Goal: Communication & Community: Answer question/provide support

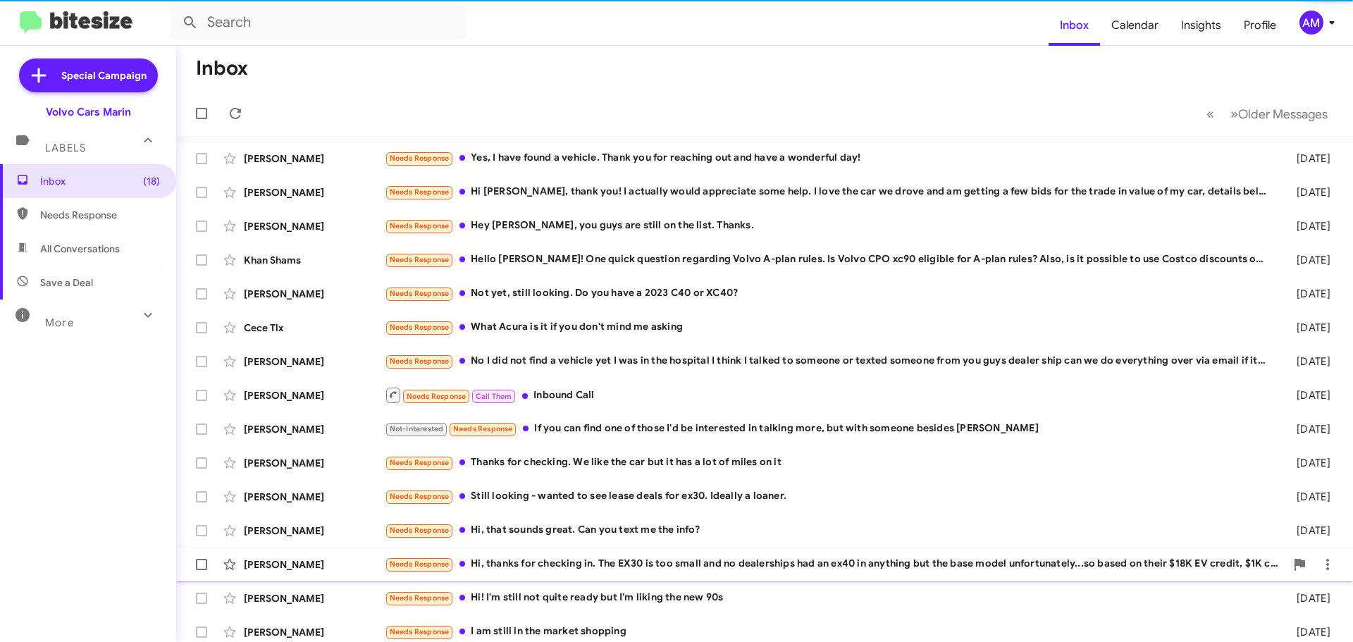
scroll to position [176, 0]
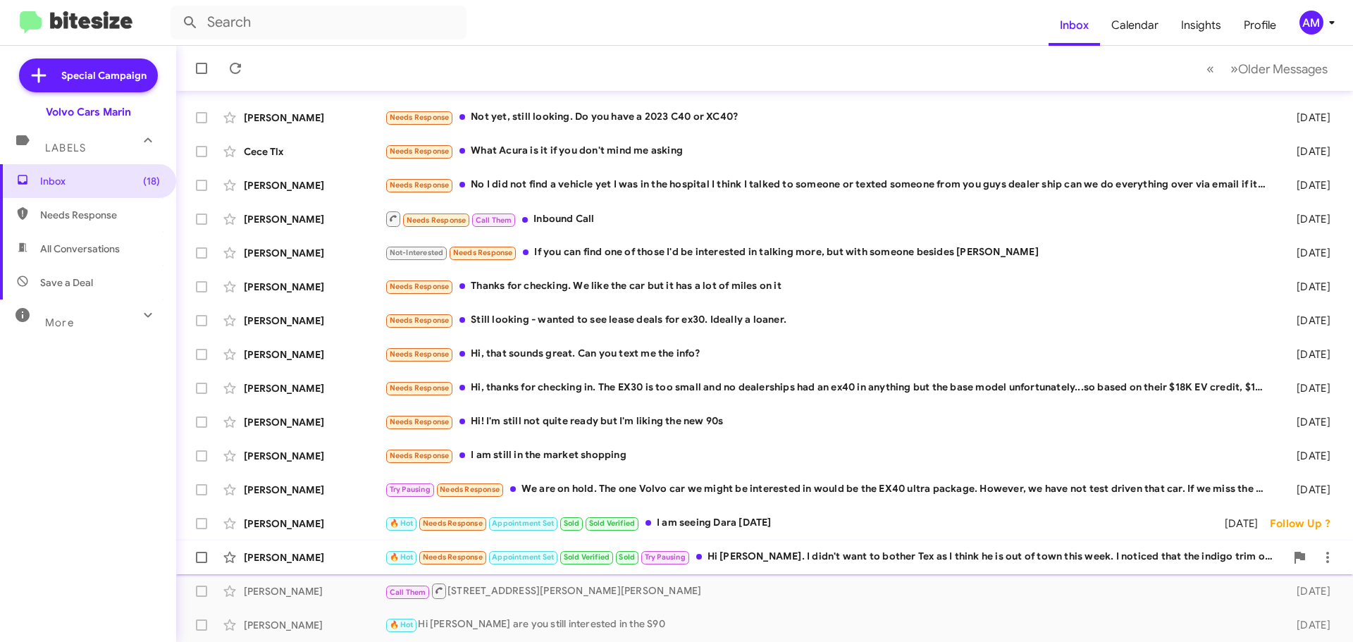
click at [751, 558] on div "🔥 Hot Needs Response Appointment Set Sold Verified Sold Try Pausing Hi [PERSON_…" at bounding box center [835, 557] width 901 height 16
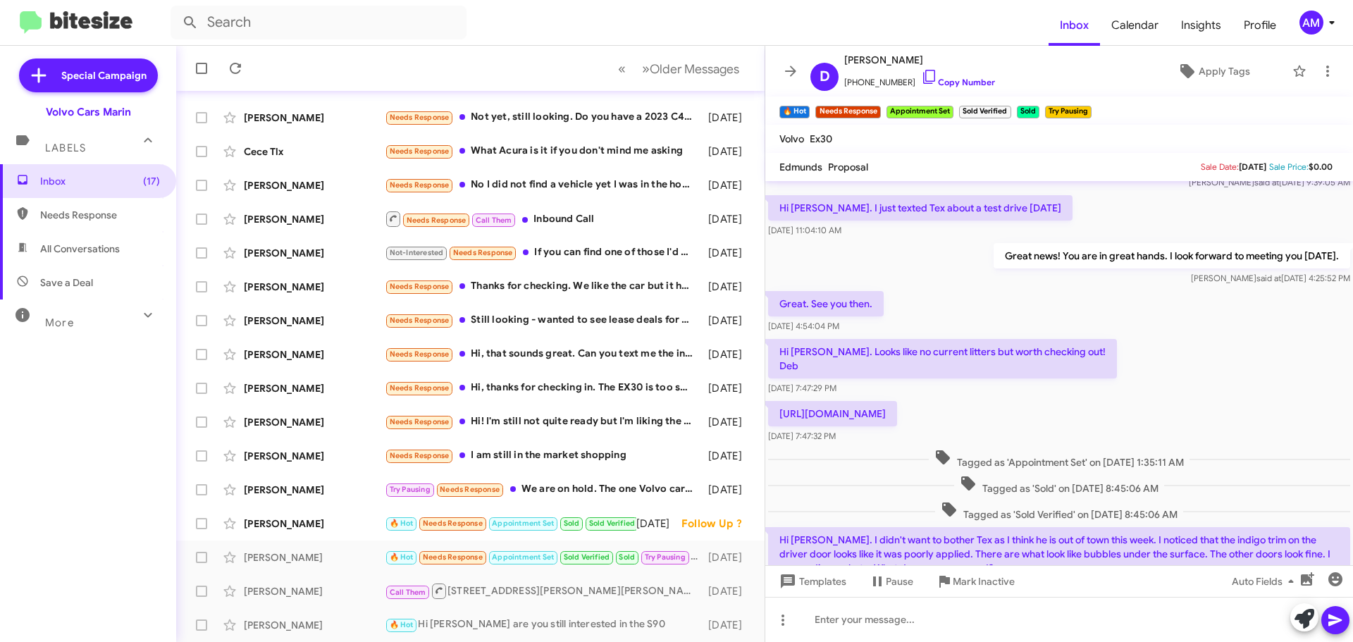
scroll to position [135, 0]
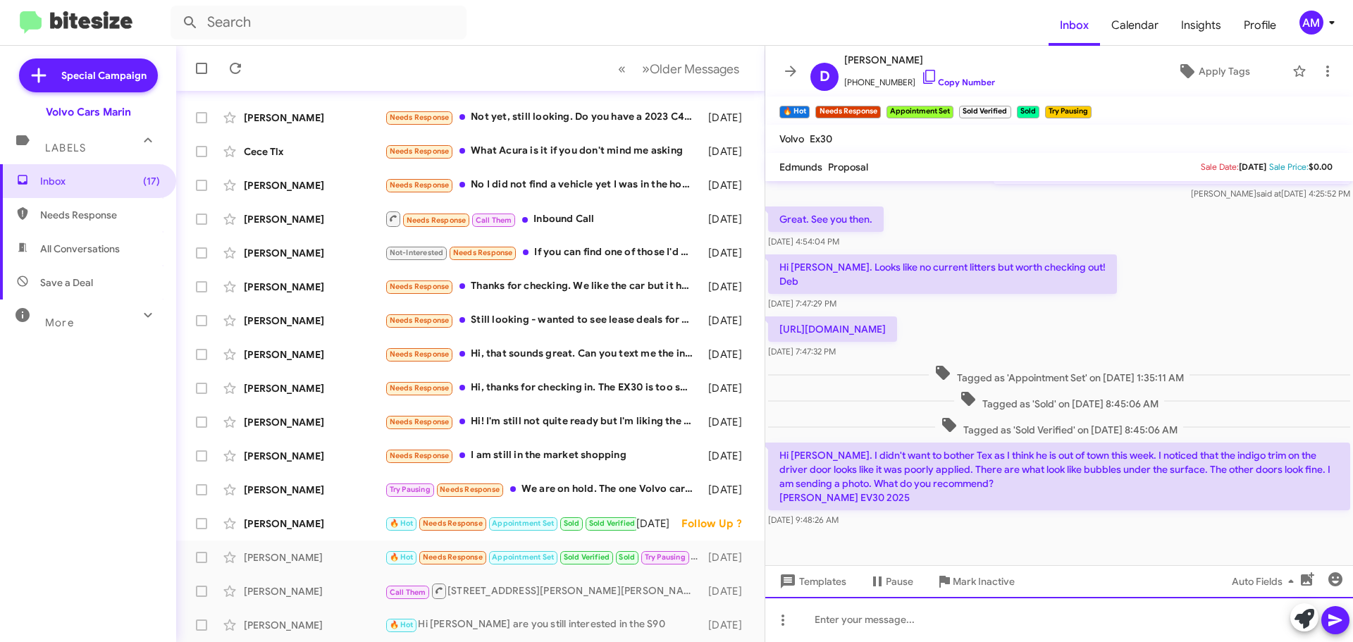
click at [878, 625] on div at bounding box center [1060, 619] width 588 height 45
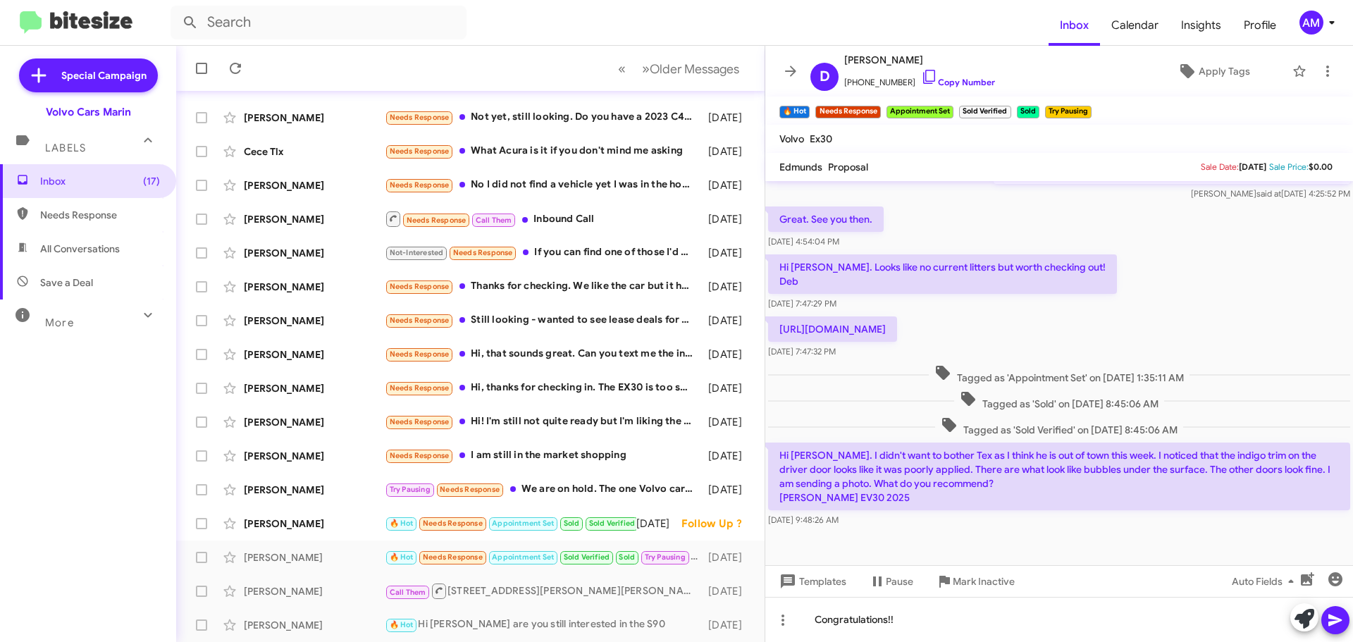
click at [1338, 619] on icon at bounding box center [1335, 621] width 13 height 12
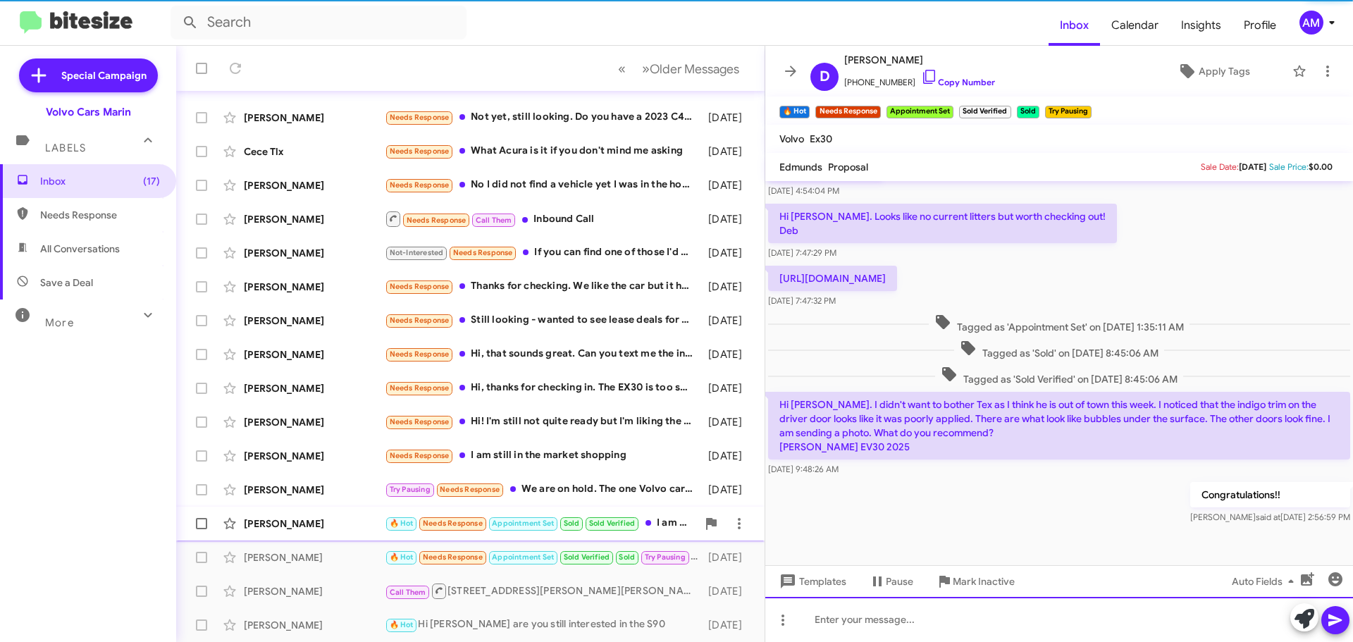
scroll to position [187, 0]
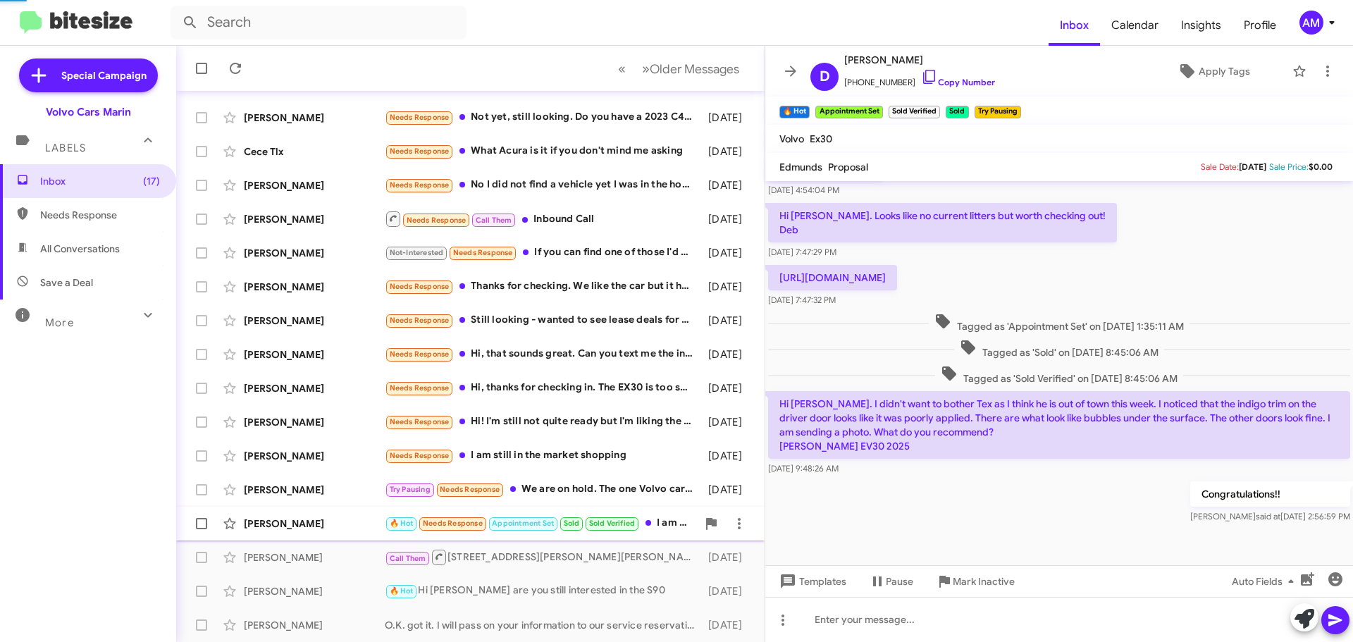
click at [287, 517] on div "[PERSON_NAME]" at bounding box center [314, 524] width 141 height 14
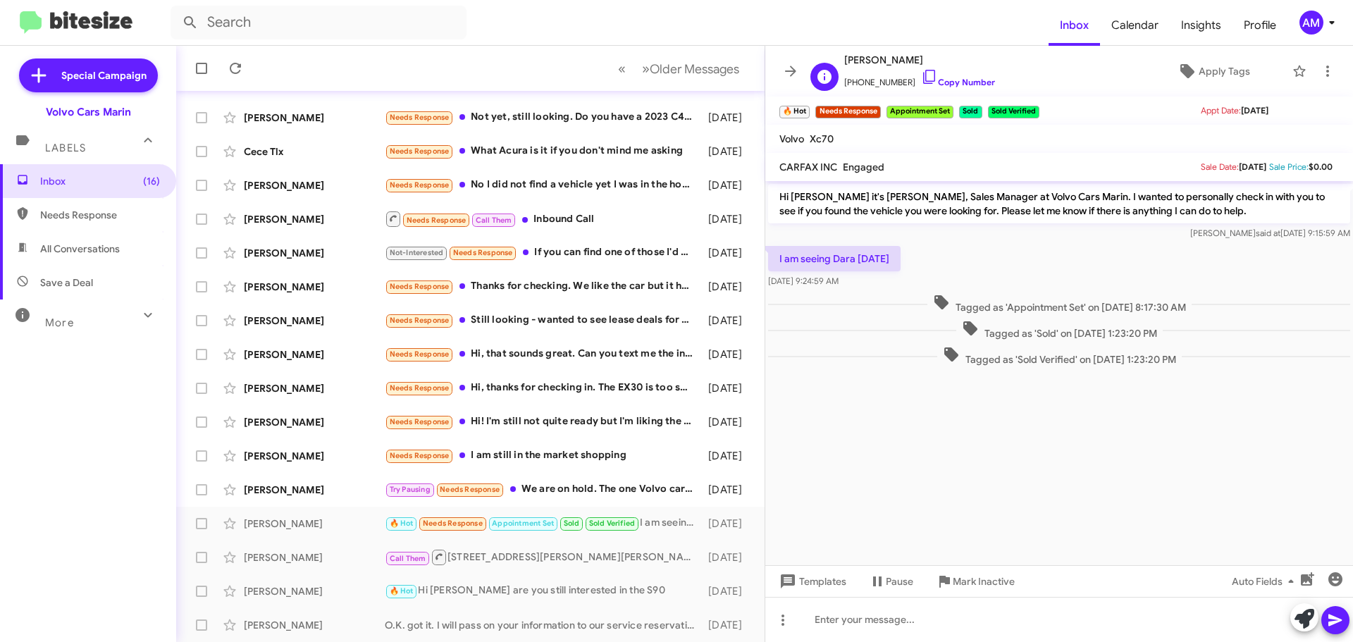
drag, startPoint x: 842, startPoint y: 60, endPoint x: 914, endPoint y: 63, distance: 71.3
click at [914, 63] on div "G [PERSON_NAME] [PHONE_NUMBER] Copy Number" at bounding box center [900, 70] width 190 height 39
copy span "[PERSON_NAME]"
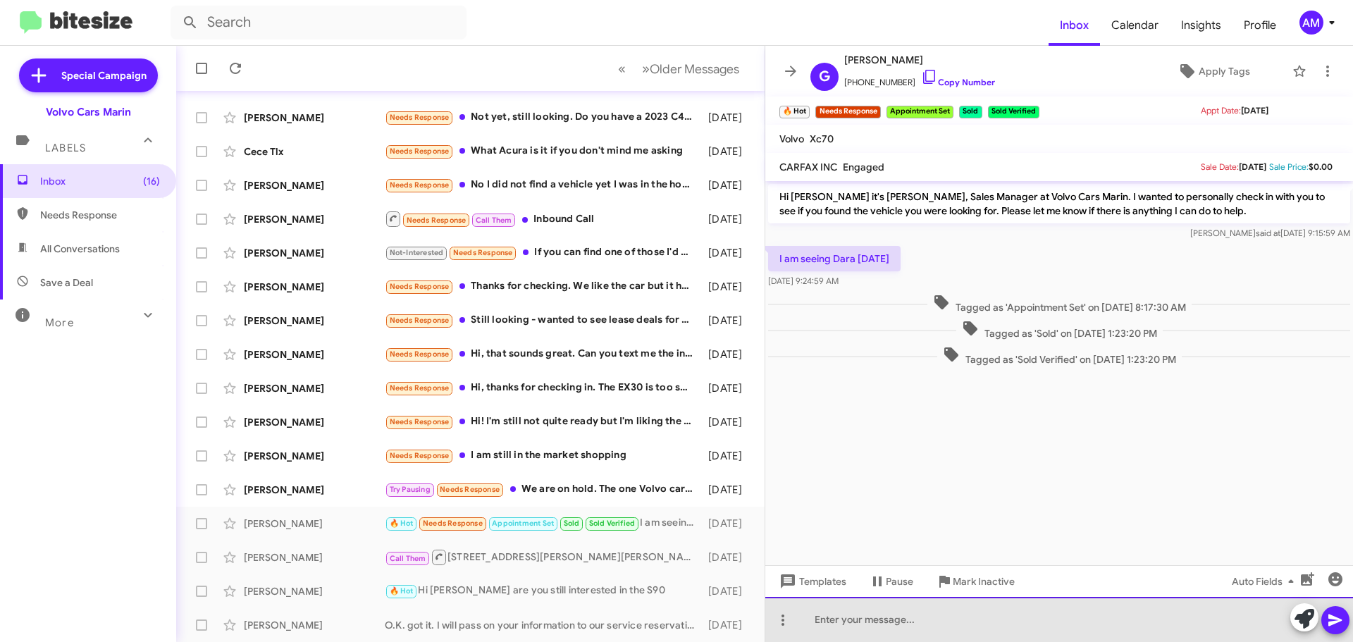
click at [802, 617] on div at bounding box center [1060, 619] width 588 height 45
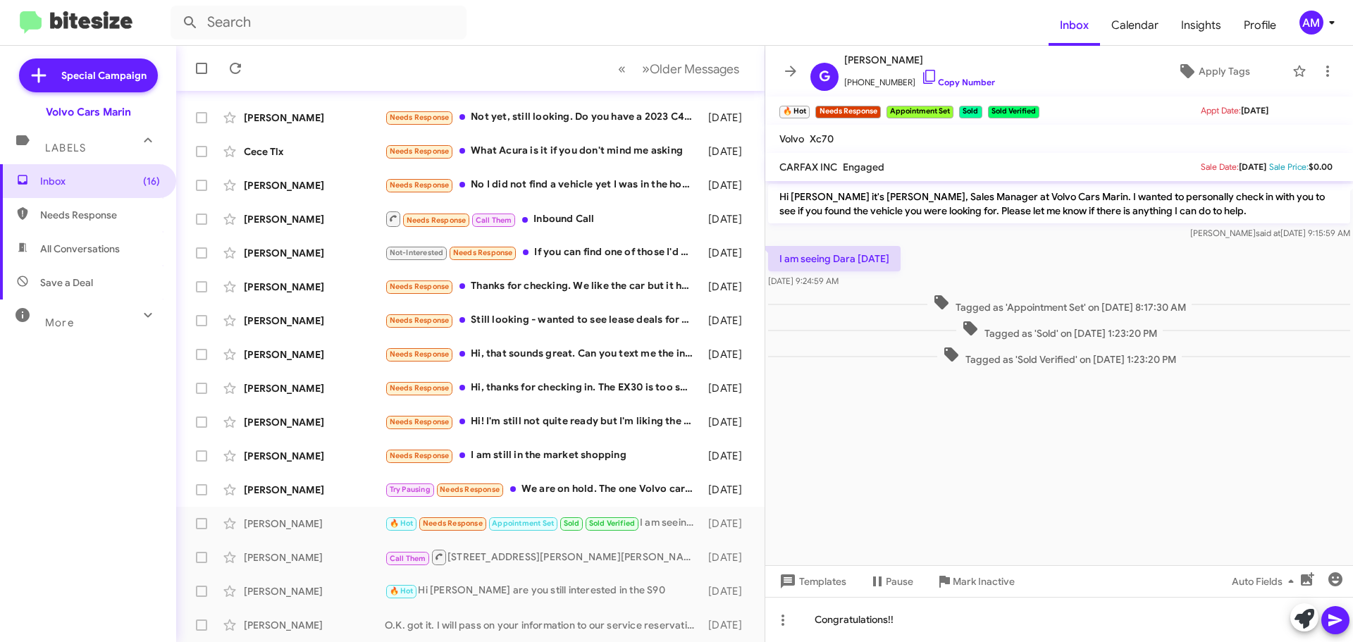
click at [1335, 613] on icon at bounding box center [1335, 620] width 17 height 17
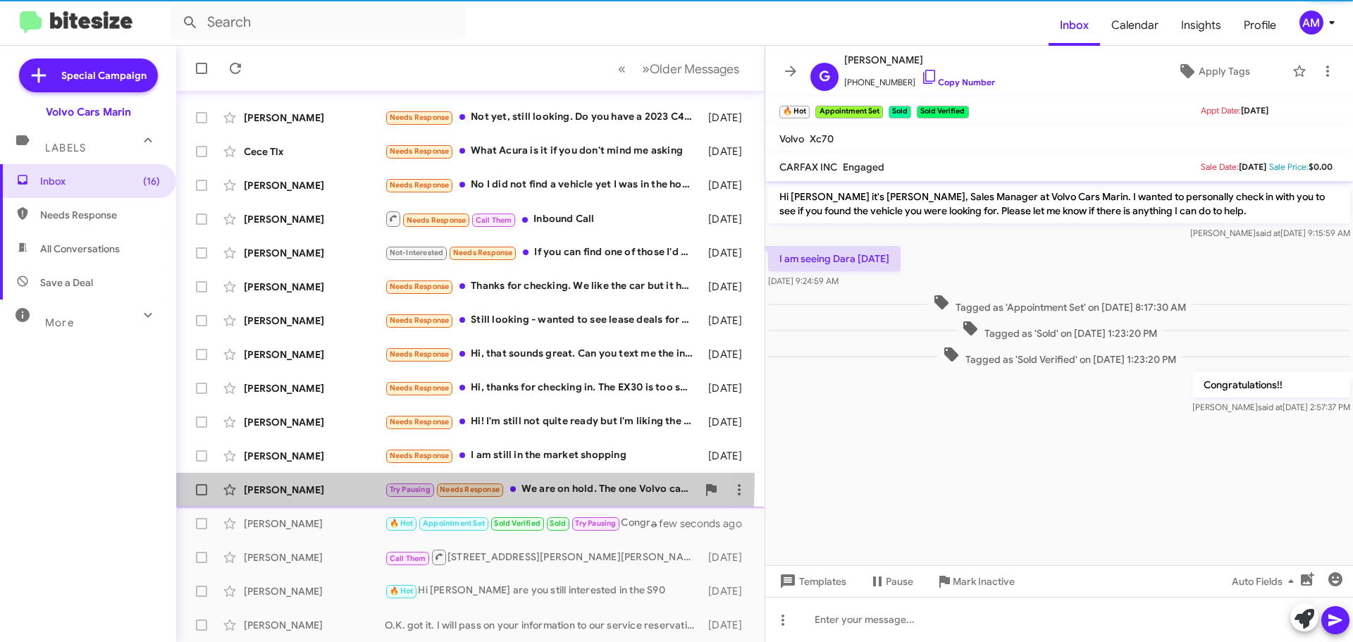
click at [295, 479] on div "[PERSON_NAME] Try Pausing Needs Response We are on hold. The one Volvo car we m…" at bounding box center [471, 490] width 566 height 28
